Goal: Task Accomplishment & Management: Complete application form

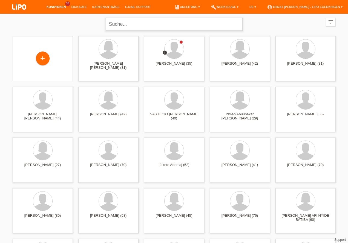
click at [147, 26] on input "text" at bounding box center [174, 24] width 137 height 13
type input "aurela"
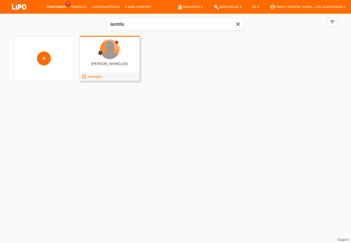
click at [109, 53] on div at bounding box center [109, 49] width 19 height 19
click at [89, 79] on div "launch Anzeigen" at bounding box center [92, 77] width 25 height 8
click at [89, 77] on span "Anzeigen" at bounding box center [95, 77] width 15 height 4
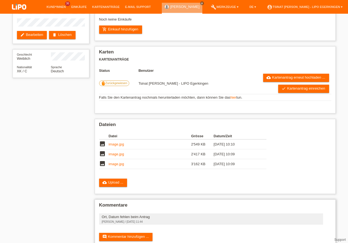
scroll to position [58, 0]
click at [116, 179] on link "cloud_upload Upload ..." at bounding box center [113, 183] width 28 height 8
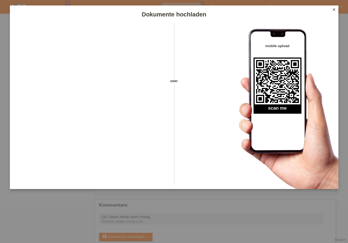
click at [334, 10] on icon "close" at bounding box center [334, 9] width 4 height 4
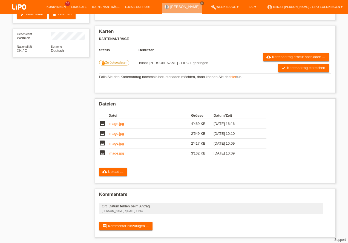
scroll to position [21, 0]
click at [318, 72] on link "check Kartenantrag einreichen" at bounding box center [303, 68] width 51 height 8
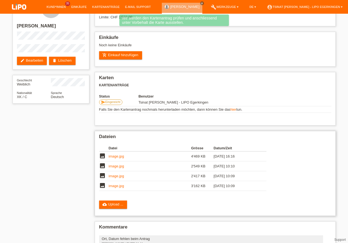
scroll to position [54, 0]
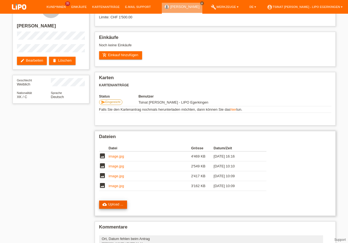
click at [120, 201] on link "cloud_upload Upload ..." at bounding box center [113, 205] width 28 height 8
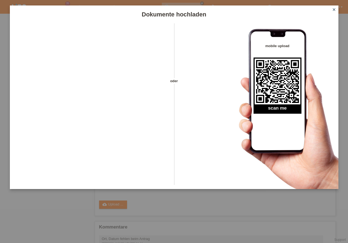
click at [336, 9] on icon "close" at bounding box center [334, 9] width 4 height 4
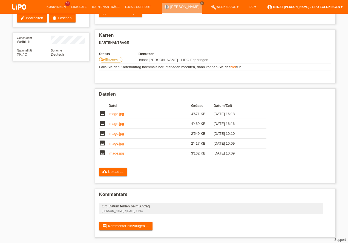
click at [305, 7] on link "account_circle Tsinat [PERSON_NAME] - LIPO Egerkingen ▾" at bounding box center [304, 6] width 81 height 3
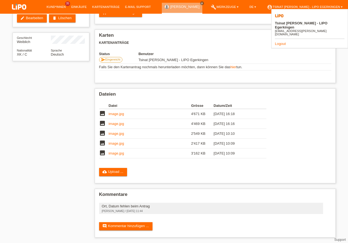
click at [282, 42] on link "Logout" at bounding box center [280, 44] width 11 height 4
